Goal: Task Accomplishment & Management: Complete application form

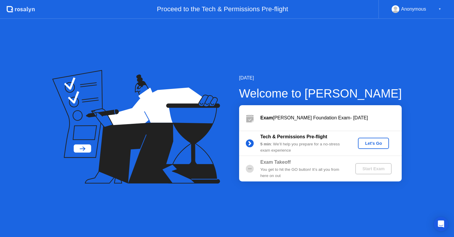
click at [369, 142] on div "Let's Go" at bounding box center [373, 143] width 26 height 5
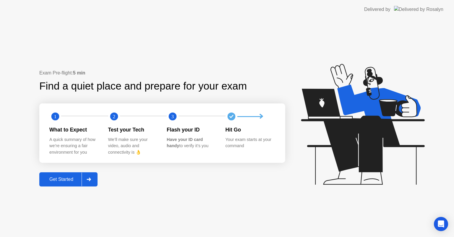
click at [68, 177] on div "Get Started" at bounding box center [61, 179] width 40 height 5
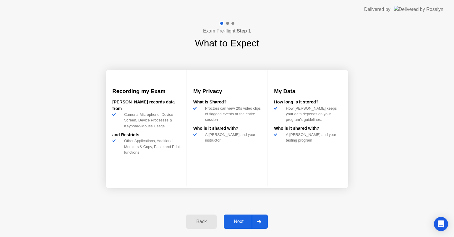
click at [238, 220] on div "Next" at bounding box center [238, 221] width 26 height 5
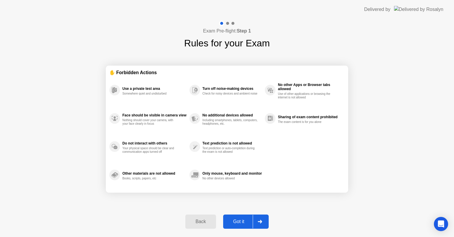
click at [238, 220] on div "Got it" at bounding box center [239, 221] width 28 height 5
select select "**********"
select select "*******"
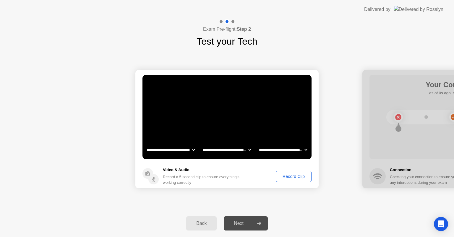
click at [288, 177] on div "Record Clip" at bounding box center [294, 176] width 32 height 5
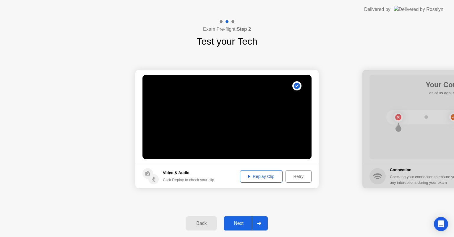
click at [254, 176] on div "Replay Clip" at bounding box center [261, 176] width 38 height 5
click at [302, 174] on div "Retry" at bounding box center [299, 176] width 22 height 5
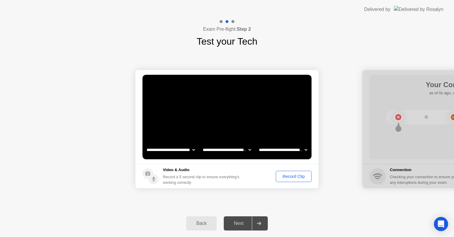
click at [298, 179] on div "Record Clip" at bounding box center [294, 176] width 32 height 5
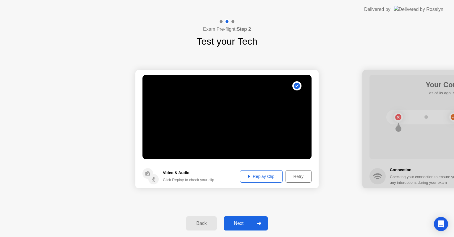
click at [259, 174] on div "Replay Clip" at bounding box center [261, 176] width 38 height 5
click at [240, 224] on div "Next" at bounding box center [238, 223] width 26 height 5
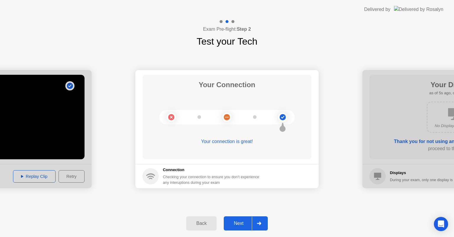
click at [233, 224] on div "Next" at bounding box center [238, 223] width 26 height 5
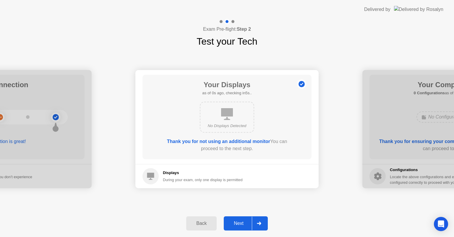
click at [233, 224] on div "Next" at bounding box center [238, 223] width 26 height 5
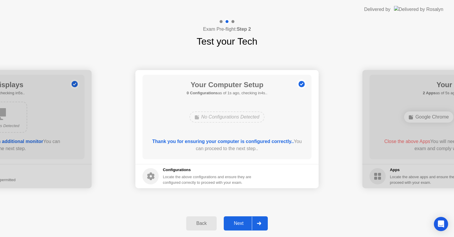
click at [233, 224] on div "Next" at bounding box center [238, 223] width 26 height 5
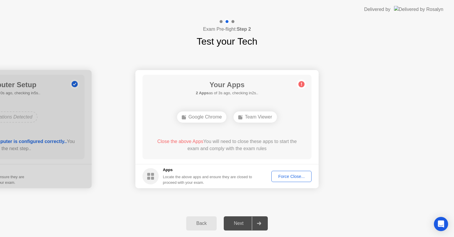
click at [290, 177] on div "Force Close..." at bounding box center [291, 176] width 36 height 5
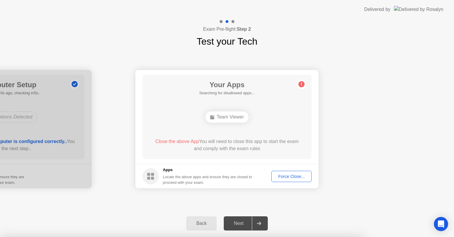
click at [290, 237] on div at bounding box center [227, 237] width 454 height 0
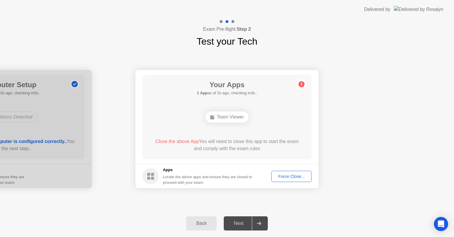
click at [275, 177] on div "Force Close..." at bounding box center [291, 176] width 36 height 5
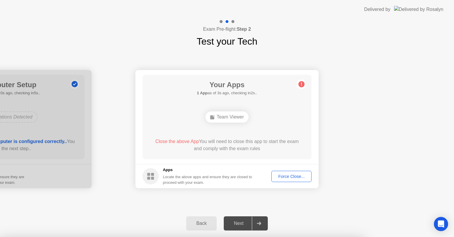
click at [253, 237] on div at bounding box center [227, 237] width 454 height 0
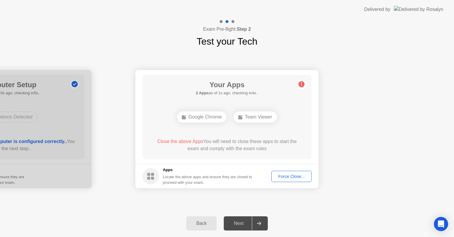
click at [262, 225] on div at bounding box center [259, 224] width 14 height 14
click at [291, 180] on button "Force Close..." at bounding box center [291, 176] width 40 height 11
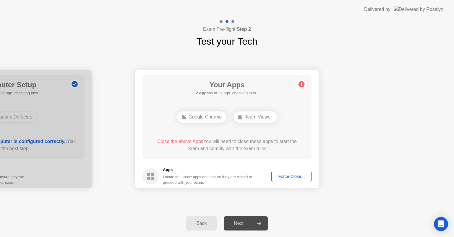
click at [242, 225] on div "Next" at bounding box center [238, 223] width 26 height 5
click at [281, 177] on div "Force Close..." at bounding box center [291, 176] width 36 height 5
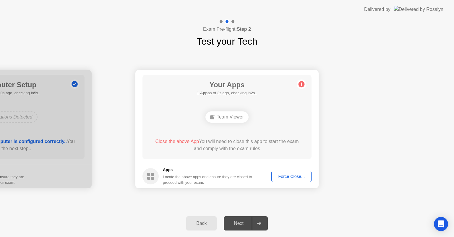
click at [253, 222] on div at bounding box center [259, 224] width 14 height 14
click at [232, 221] on div "Next" at bounding box center [238, 223] width 26 height 5
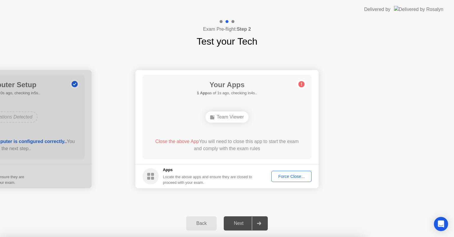
drag, startPoint x: 453, startPoint y: 147, endPoint x: 449, endPoint y: 156, distance: 9.7
click at [449, 237] on div at bounding box center [227, 237] width 454 height 0
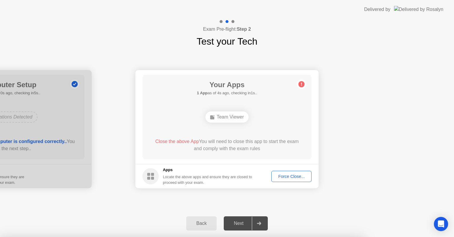
click at [246, 237] on div at bounding box center [227, 237] width 454 height 0
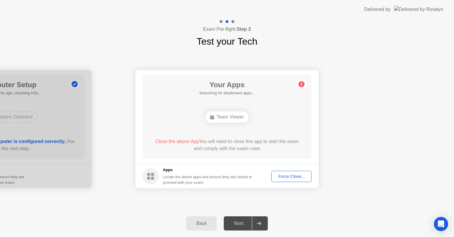
click at [238, 225] on div "Next" at bounding box center [238, 223] width 26 height 5
click at [284, 179] on div "Force Close..." at bounding box center [291, 176] width 36 height 5
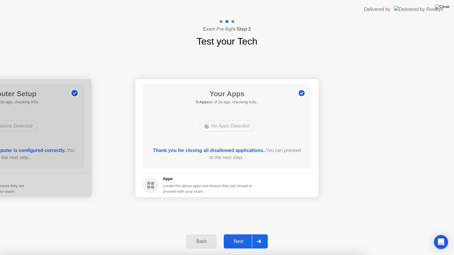
click at [271, 237] on div at bounding box center [227, 255] width 454 height 0
drag, startPoint x: 329, startPoint y: 62, endPoint x: 173, endPoint y: 45, distance: 156.4
click at [173, 237] on div at bounding box center [227, 255] width 454 height 0
click at [239, 237] on div "Next" at bounding box center [238, 241] width 26 height 5
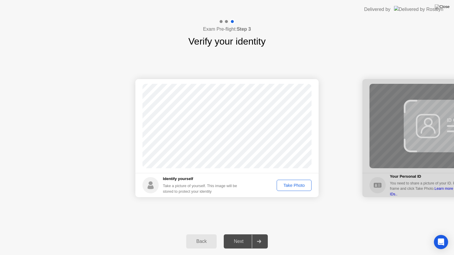
click at [255, 25] on div "Exam Pre-flight: Step 3 Verify your identity" at bounding box center [227, 34] width 454 height 30
click at [291, 187] on div "Take Photo" at bounding box center [294, 185] width 31 height 5
click at [235, 237] on div "Next" at bounding box center [238, 241] width 26 height 5
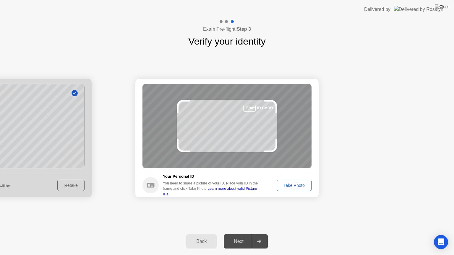
click at [291, 186] on div "Take Photo" at bounding box center [294, 185] width 31 height 5
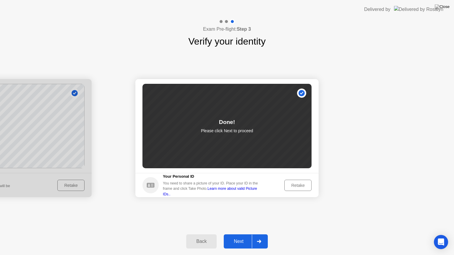
click at [232, 237] on button "Next" at bounding box center [246, 242] width 44 height 14
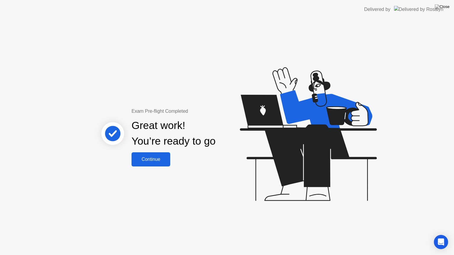
click at [157, 157] on div "Continue" at bounding box center [150, 159] width 35 height 5
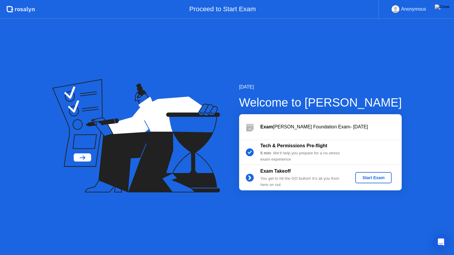
click at [375, 182] on button "Start Exam" at bounding box center [373, 177] width 36 height 11
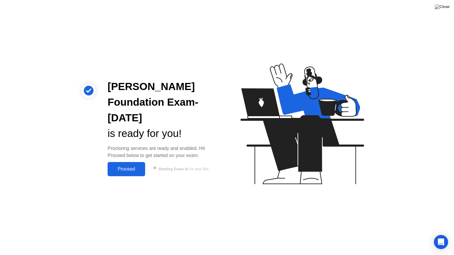
click at [118, 169] on div "Proceed" at bounding box center [126, 169] width 34 height 5
